Goal: Task Accomplishment & Management: Complete application form

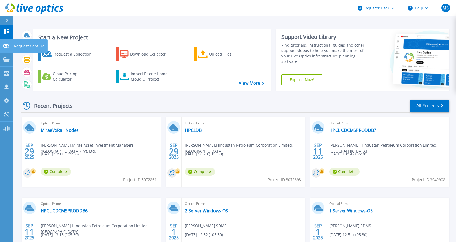
click at [15, 48] on p "Request Capture" at bounding box center [29, 46] width 30 height 14
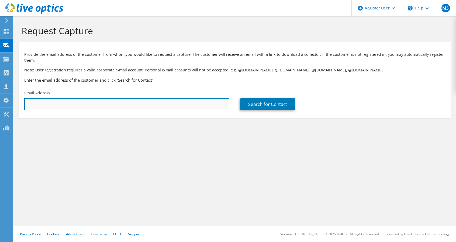
click at [72, 105] on input "text" at bounding box center [126, 104] width 205 height 12
paste input "jsingh84@metlife.com"
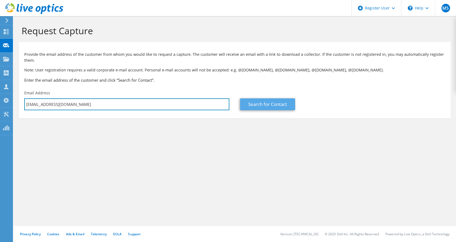
type input "jsingh84@metlife.com"
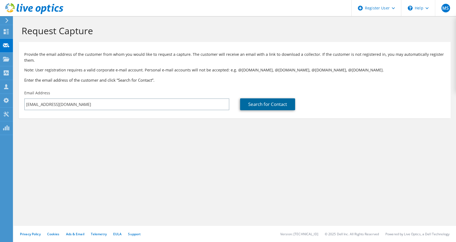
click at [266, 104] on link "Search for Contact" at bounding box center [267, 104] width 55 height 12
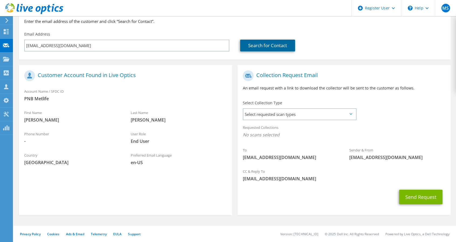
scroll to position [59, 0]
click at [282, 113] on span "Select requested scan types" at bounding box center [299, 114] width 112 height 11
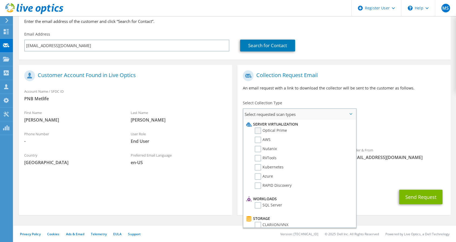
click at [258, 132] on label "Optical Prime" at bounding box center [271, 130] width 32 height 6
click at [0, 0] on input "Optical Prime" at bounding box center [0, 0] width 0 height 0
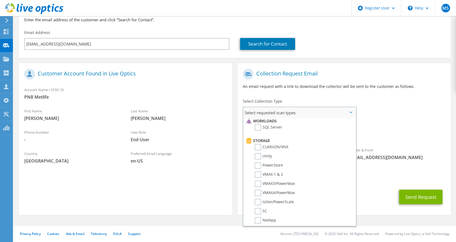
scroll to position [0, 0]
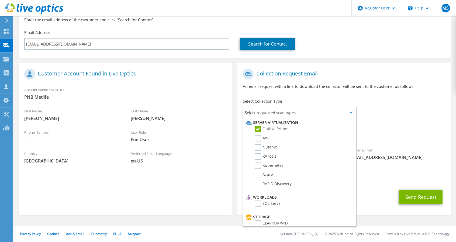
click at [385, 112] on div "To jsingh84@metlife.com Sender & From liveoptics@liveoptics.com" at bounding box center [343, 116] width 213 height 100
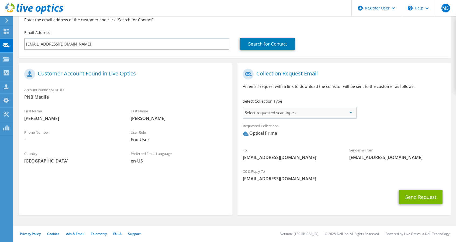
click at [345, 114] on span "Select requested scan types" at bounding box center [299, 112] width 112 height 11
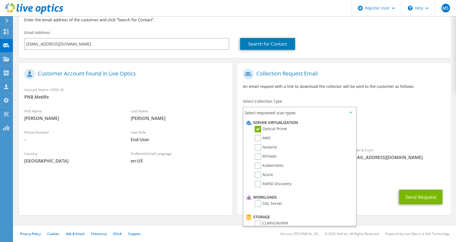
click at [429, 116] on div "To jsingh84@metlife.com Sender & From liveoptics@liveoptics.com" at bounding box center [343, 116] width 213 height 100
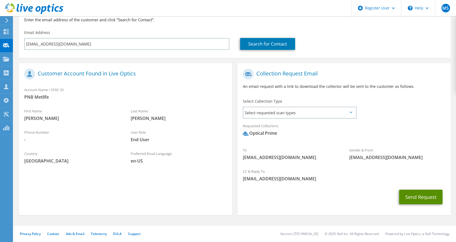
click at [421, 195] on button "Send Request" at bounding box center [420, 197] width 43 height 15
